Goal: Information Seeking & Learning: Learn about a topic

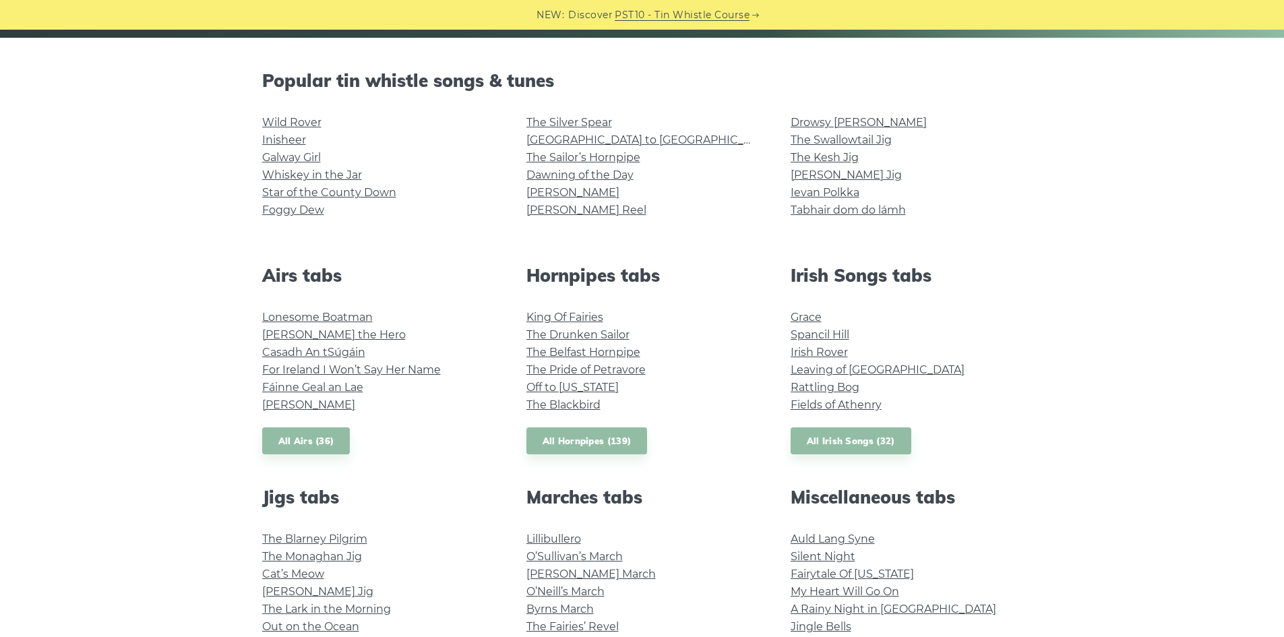
scroll to position [337, 0]
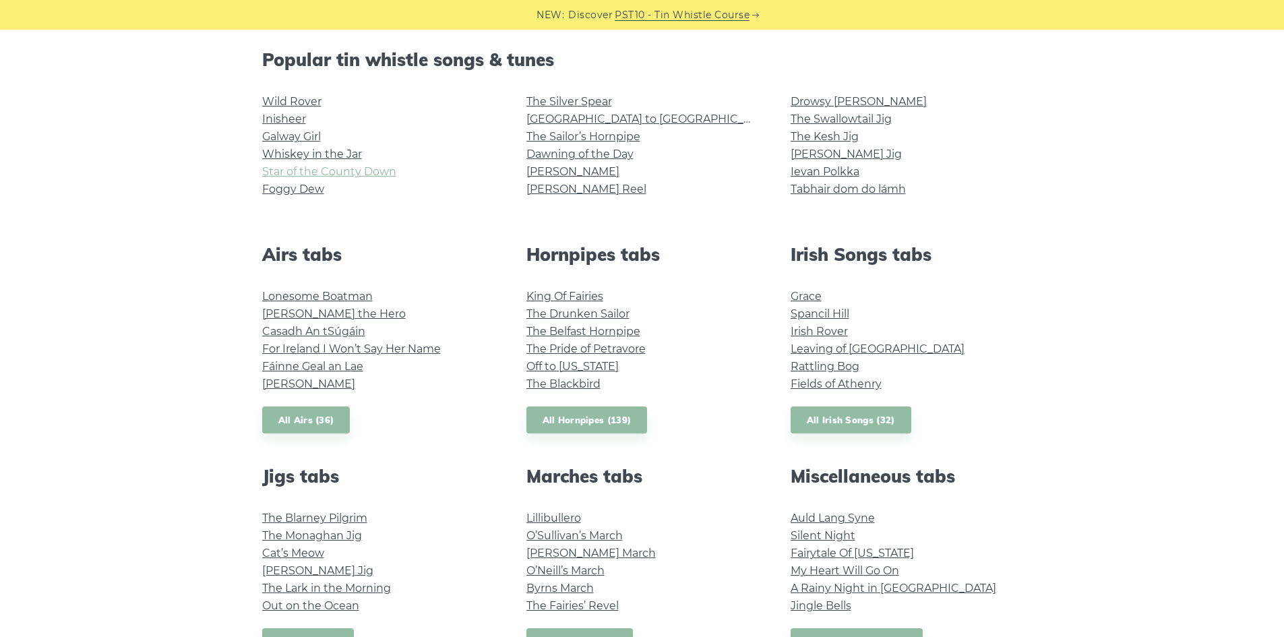
click at [332, 172] on link "Star of the County Down" at bounding box center [329, 171] width 134 height 13
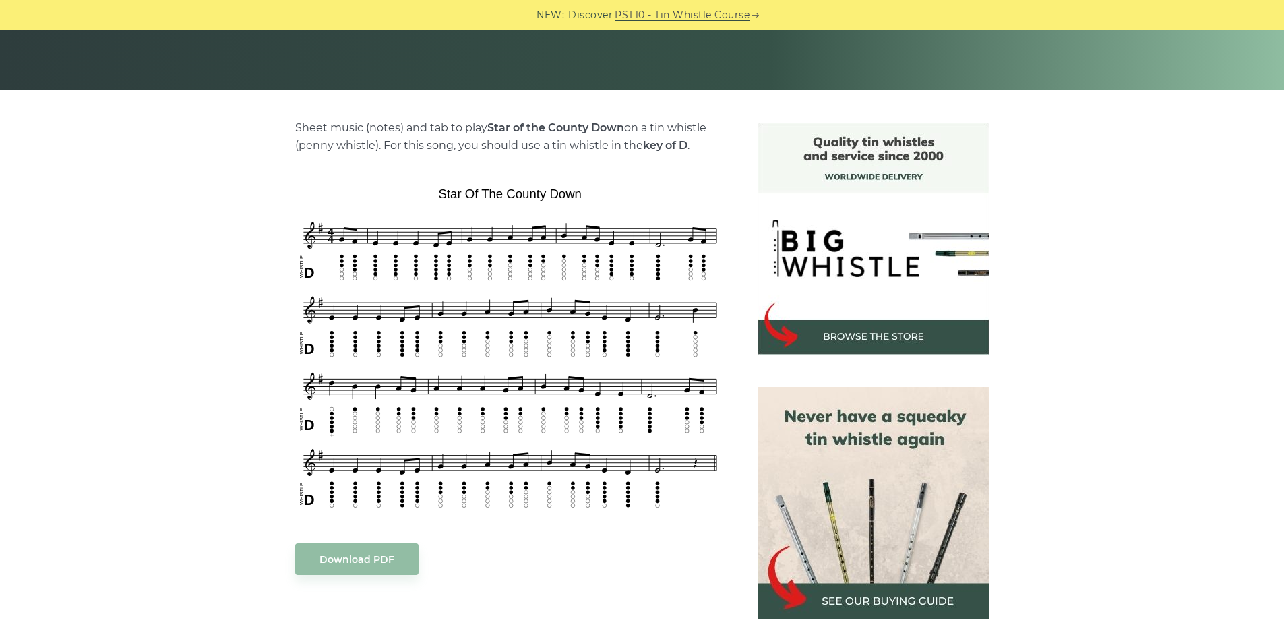
scroll to position [270, 0]
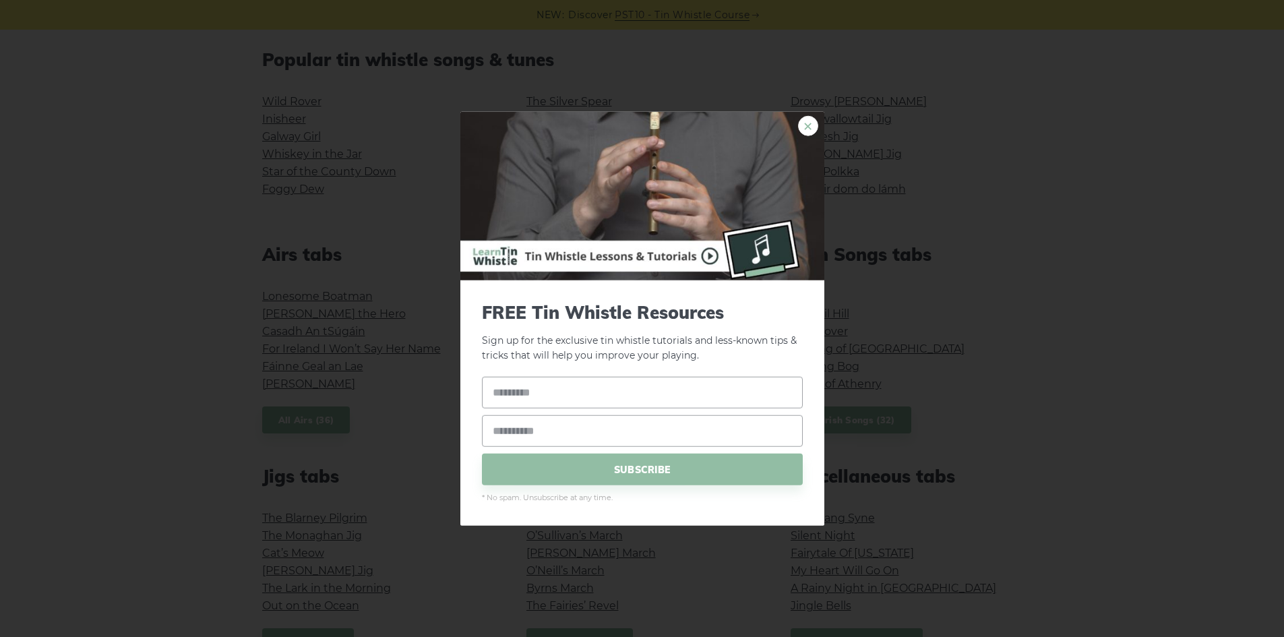
click at [809, 124] on link "×" at bounding box center [808, 125] width 20 height 20
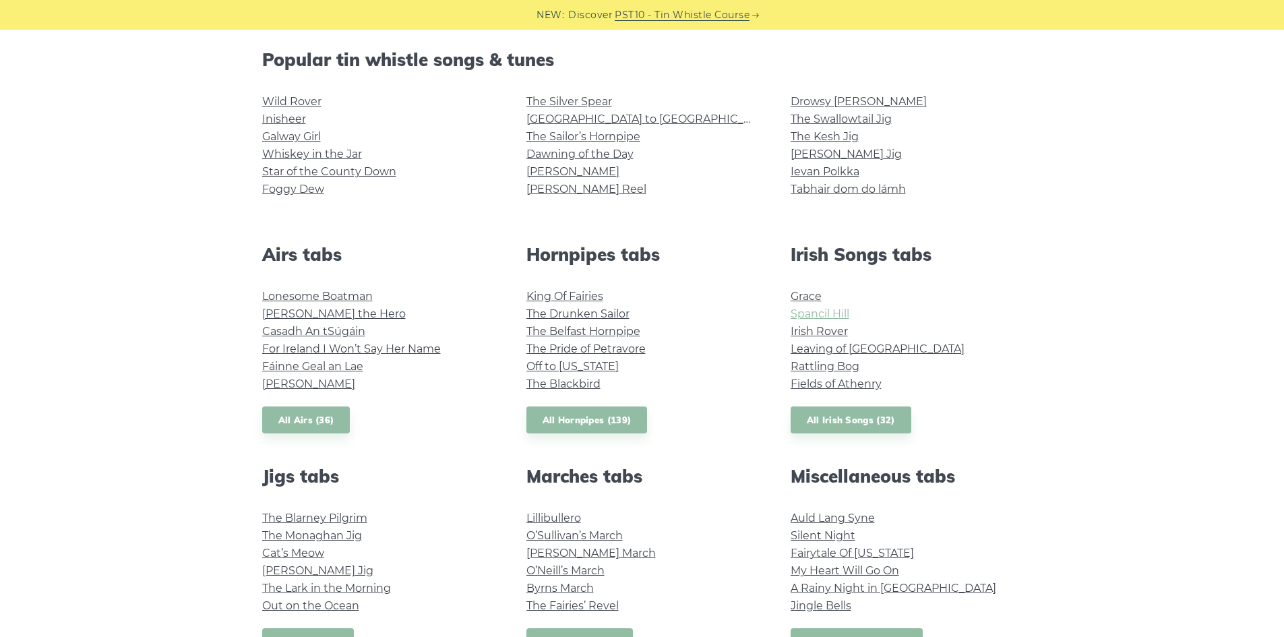
click at [818, 315] on link "Spancil Hill" at bounding box center [820, 313] width 59 height 13
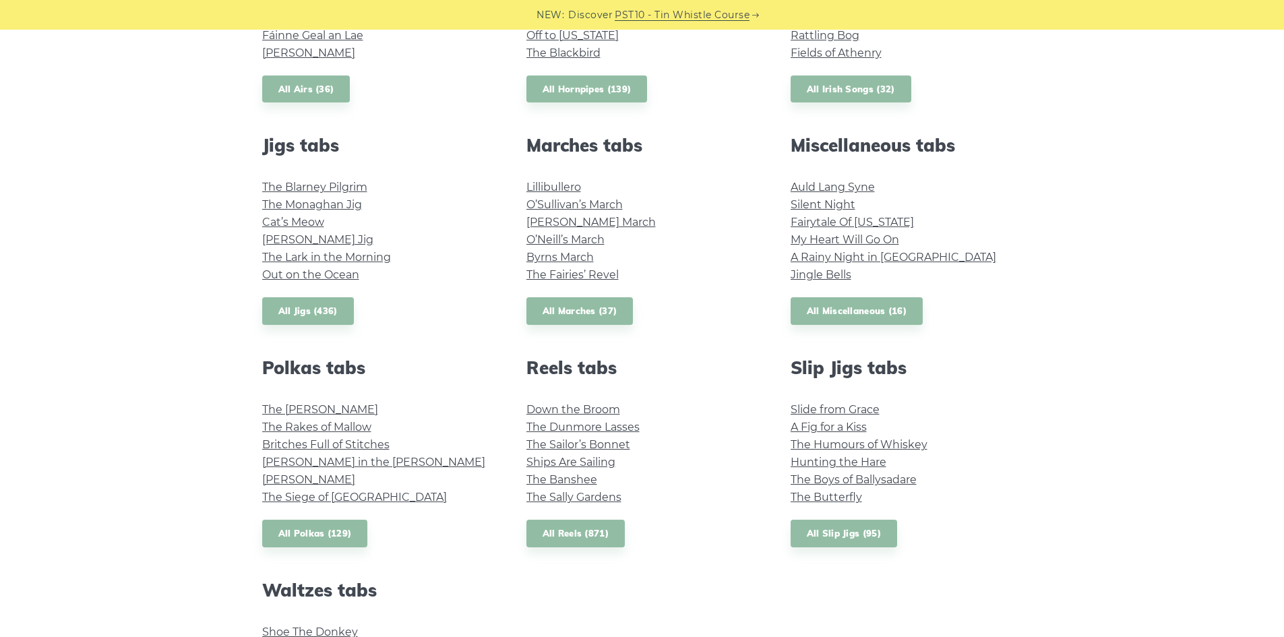
scroll to position [674, 0]
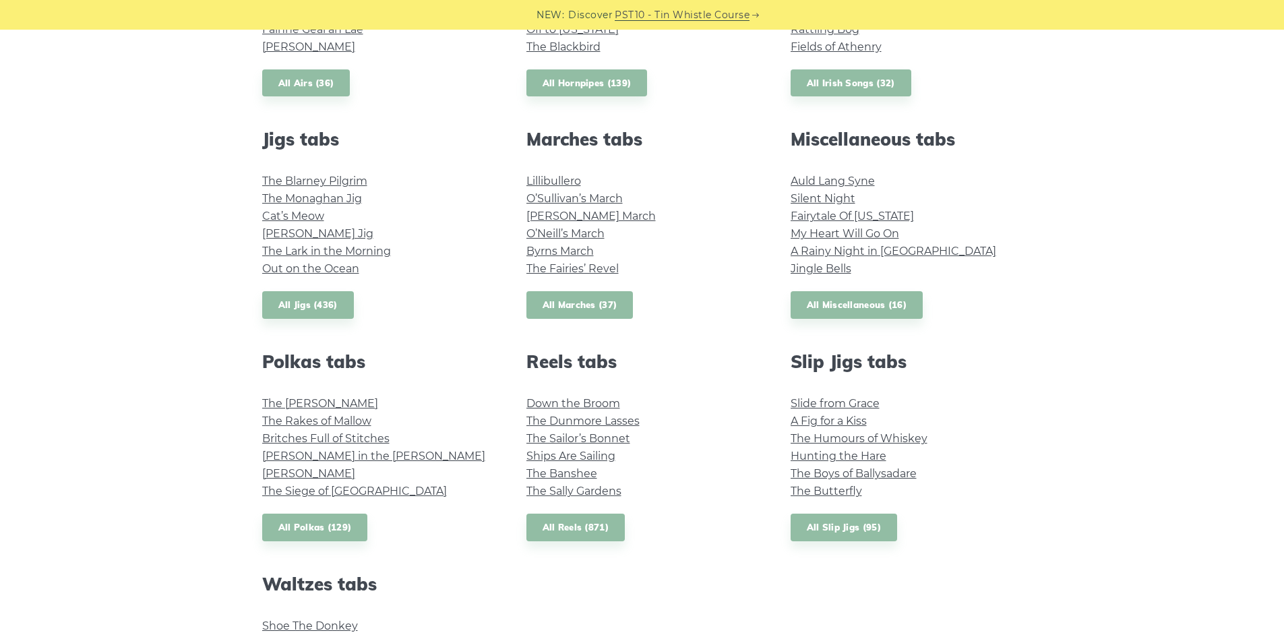
click at [607, 297] on link "All Marches (37)" at bounding box center [580, 305] width 107 height 28
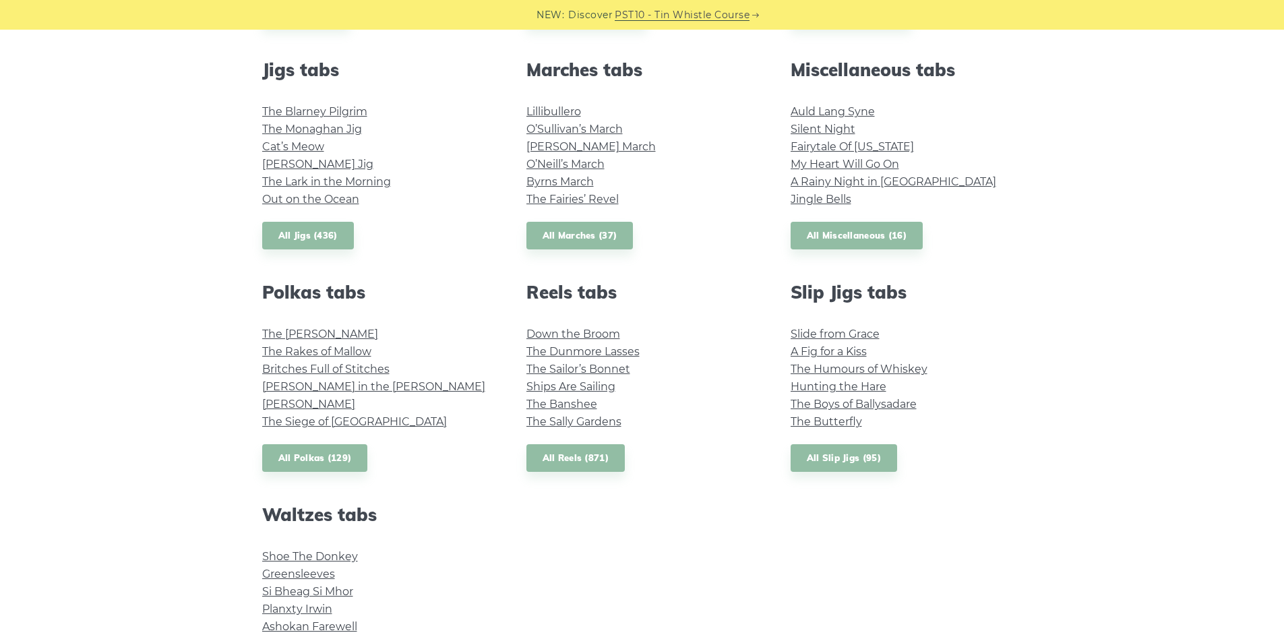
scroll to position [876, 0]
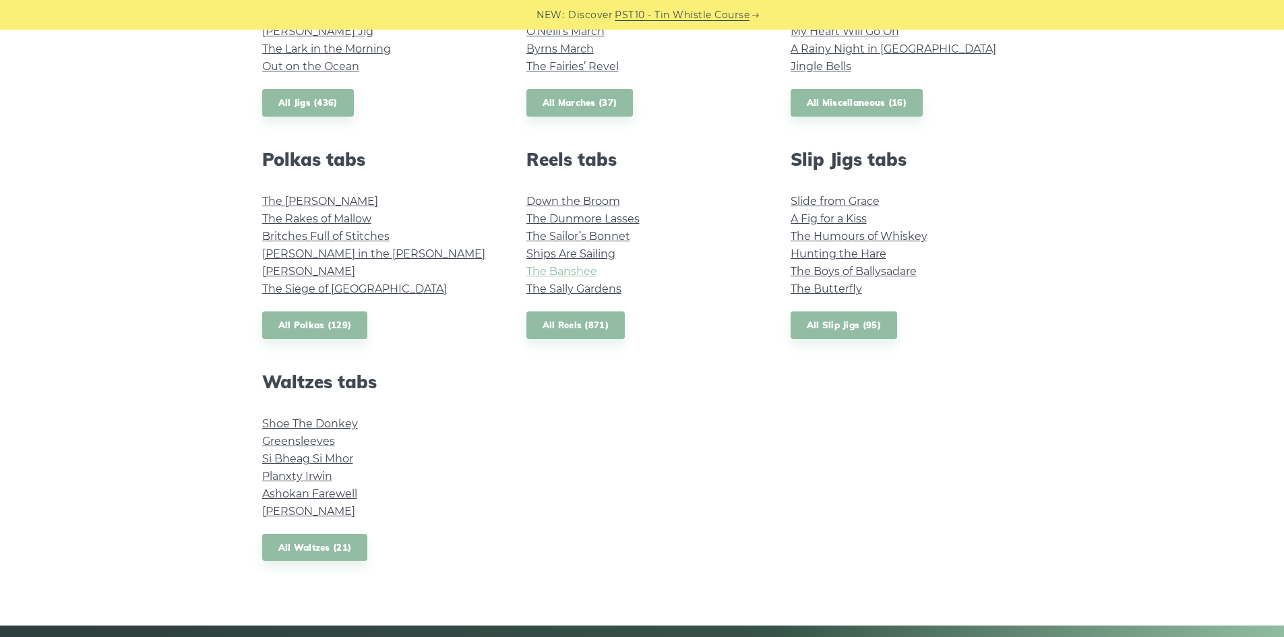
click at [585, 276] on link "The Banshee" at bounding box center [562, 271] width 71 height 13
click at [591, 287] on link "The Sally Gardens" at bounding box center [574, 288] width 95 height 13
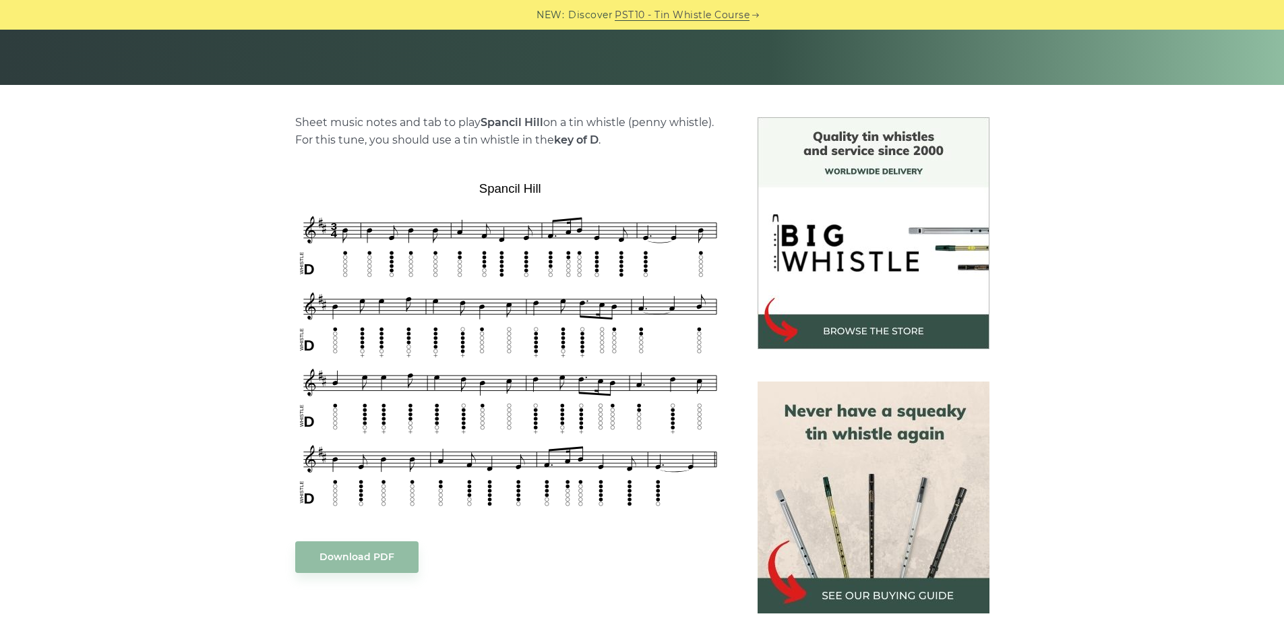
scroll to position [270, 0]
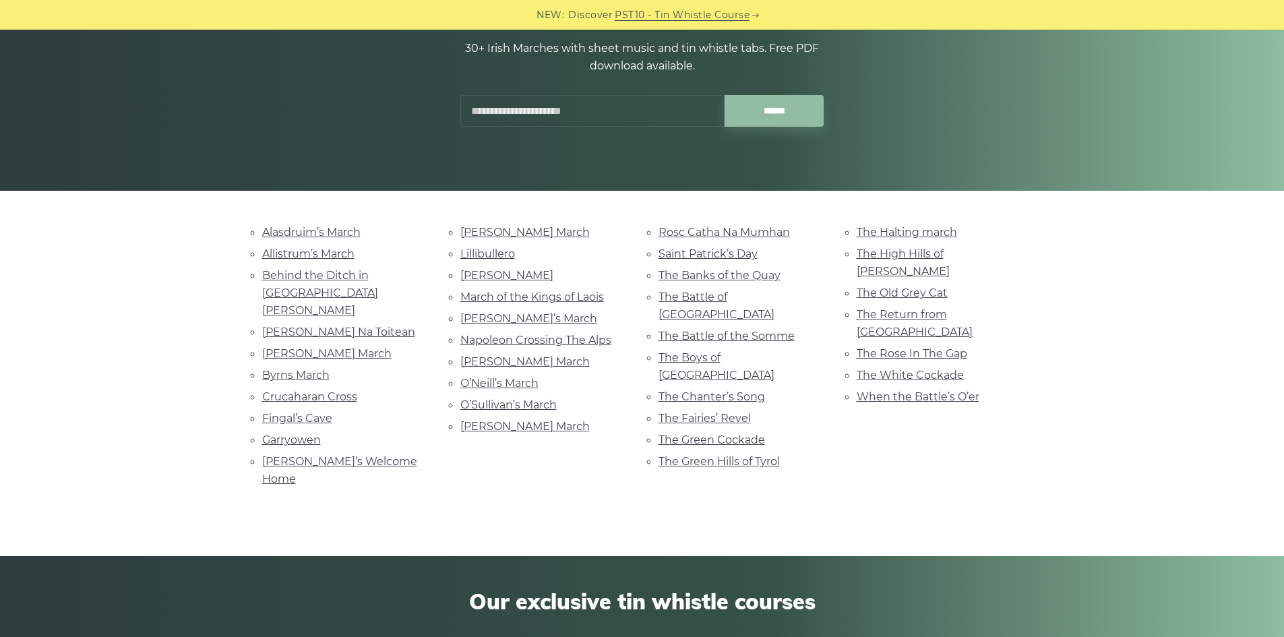
scroll to position [202, 0]
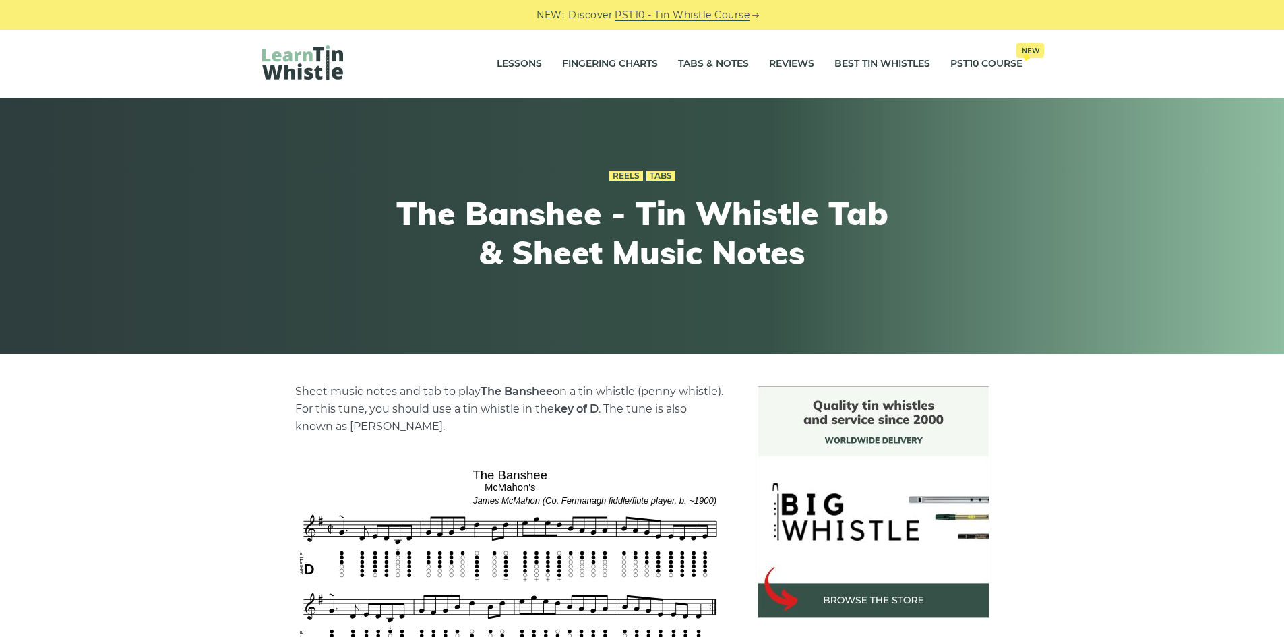
scroll to position [270, 0]
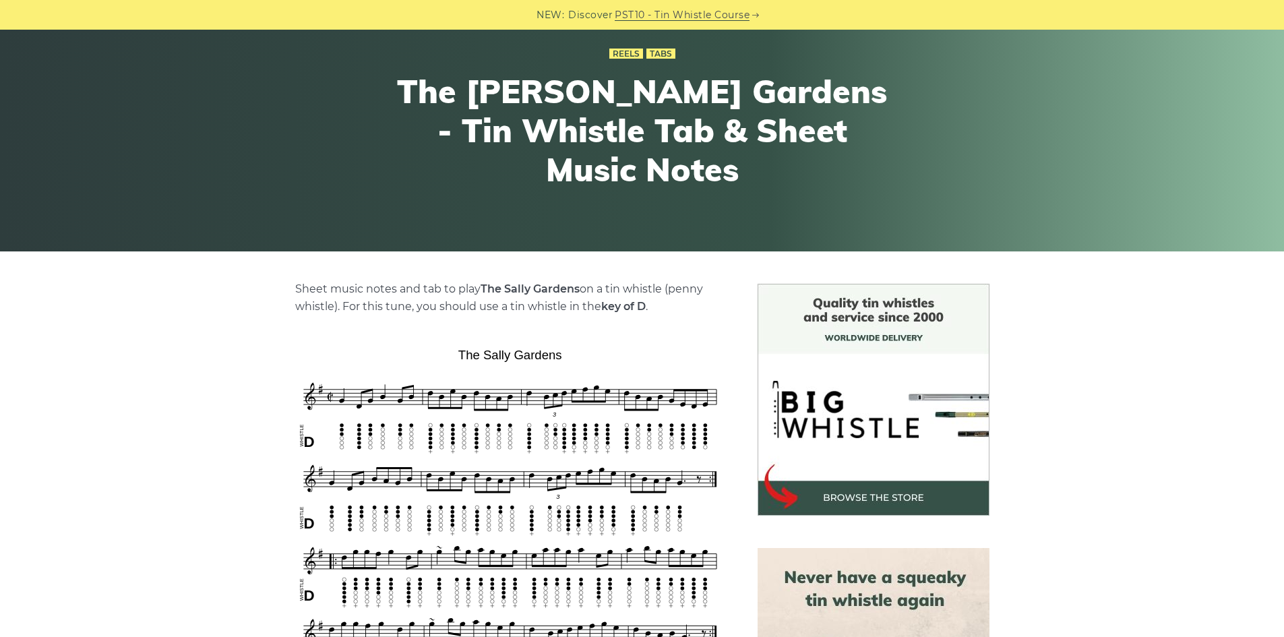
scroll to position [270, 0]
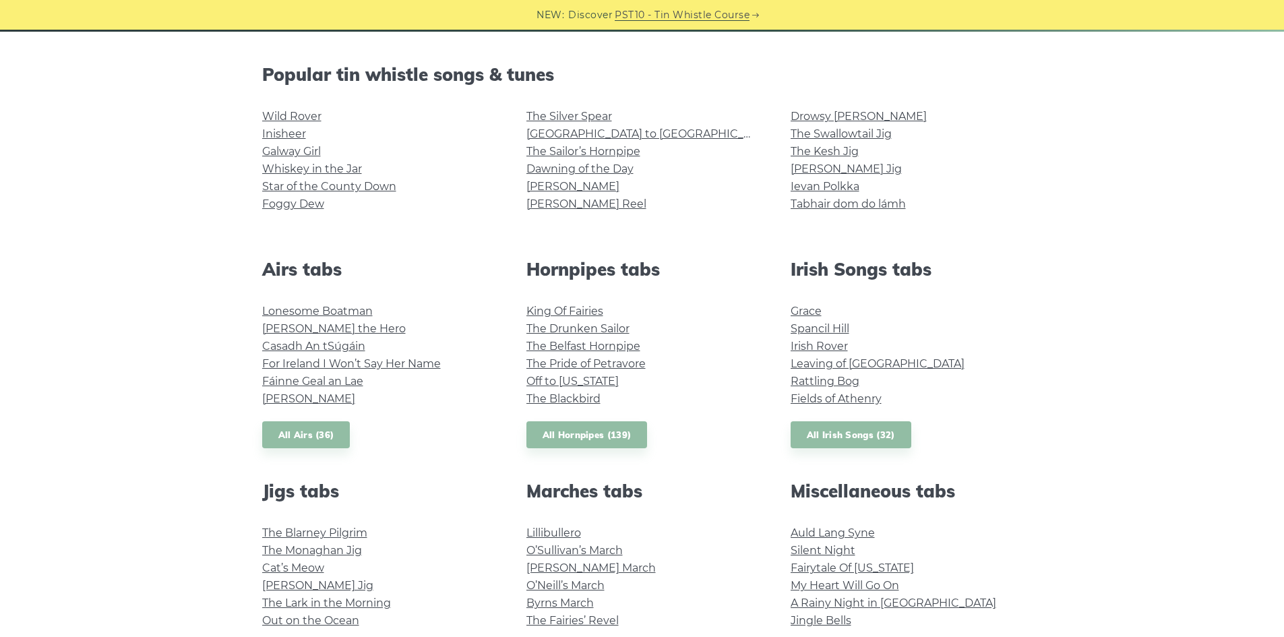
scroll to position [337, 0]
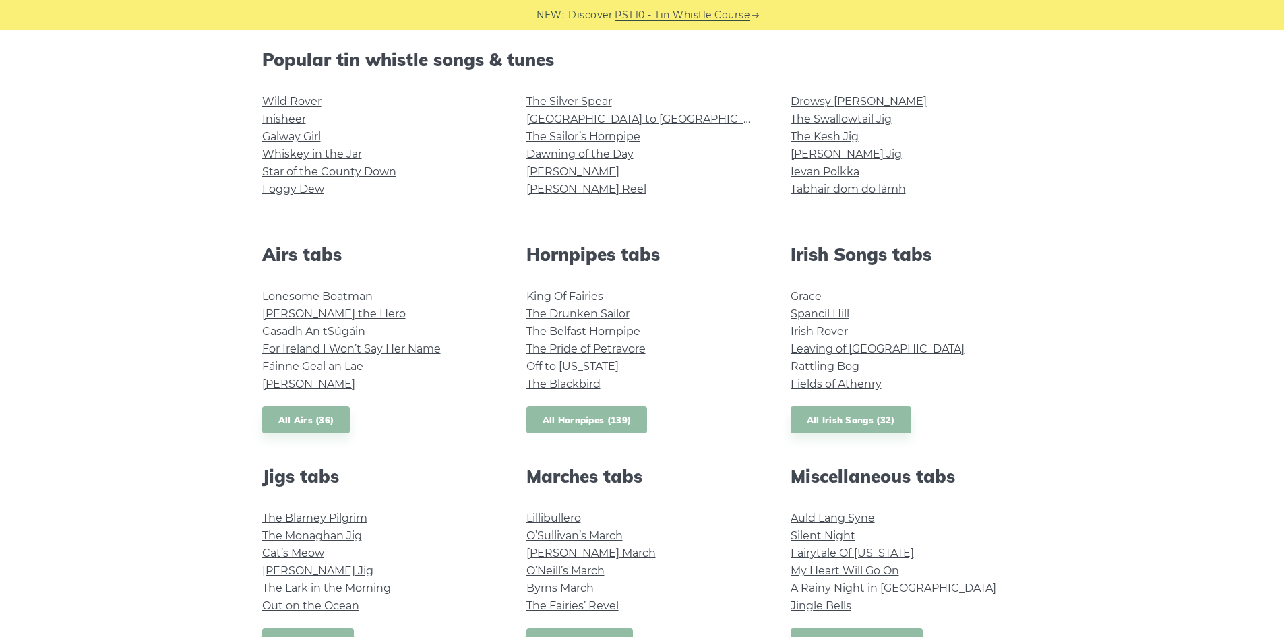
click at [630, 424] on link "All Hornpipes (139)" at bounding box center [587, 421] width 121 height 28
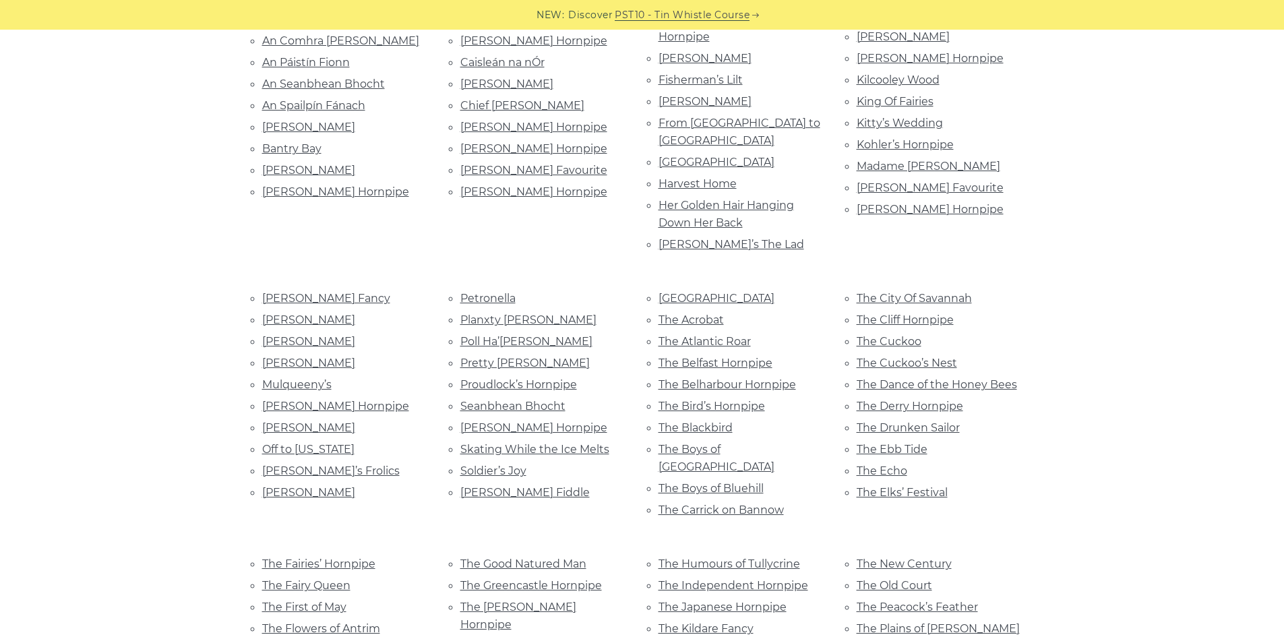
scroll to position [472, 0]
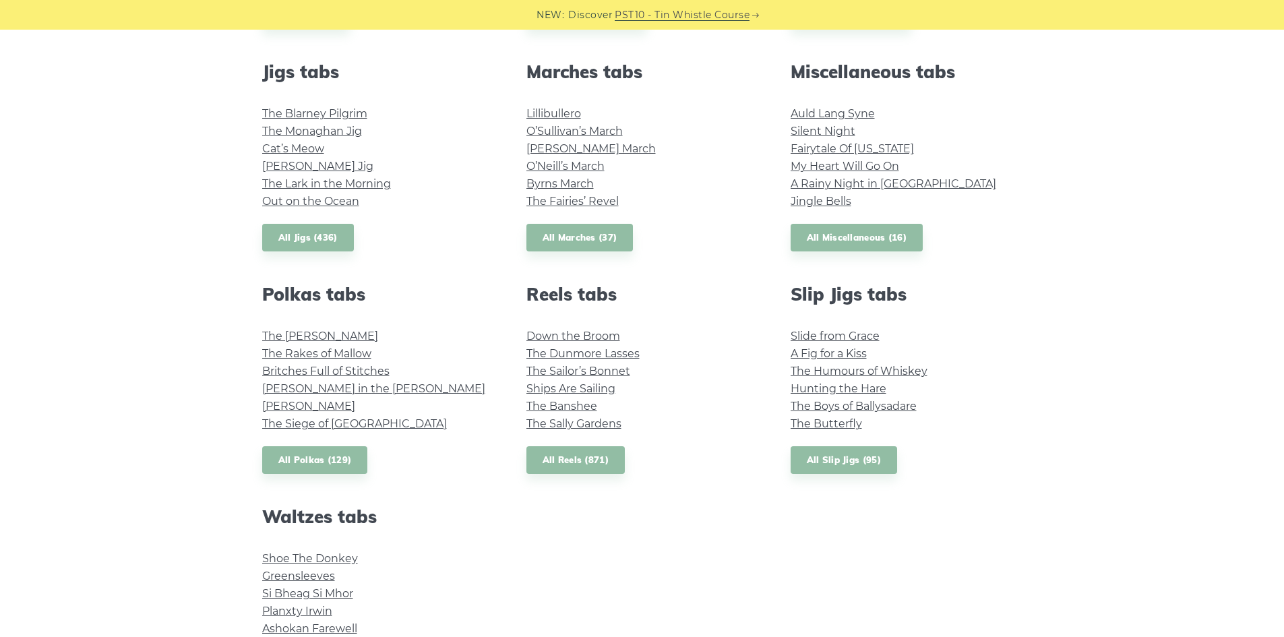
scroll to position [607, 0]
